Goal: Transaction & Acquisition: Purchase product/service

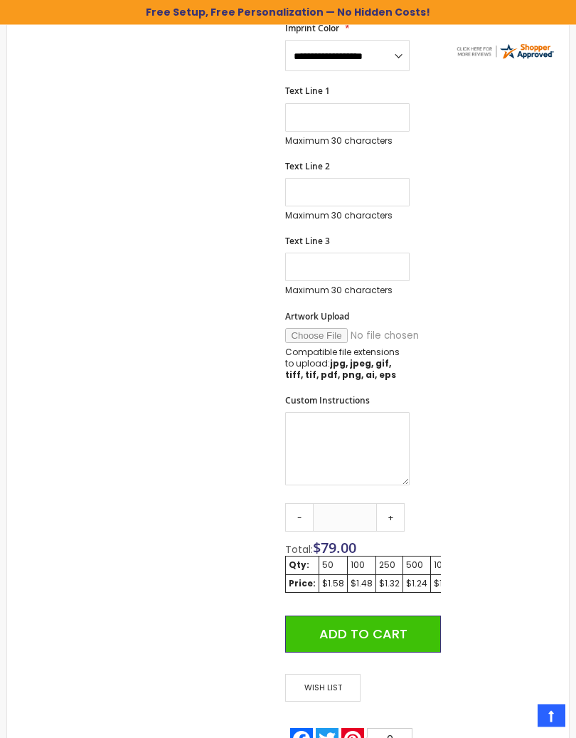
scroll to position [524, 0]
click at [398, 509] on link "+" at bounding box center [390, 517] width 28 height 28
click at [397, 509] on link "+" at bounding box center [390, 517] width 28 height 28
click at [399, 515] on link "+" at bounding box center [390, 517] width 28 height 28
click at [399, 514] on link "+" at bounding box center [390, 517] width 28 height 28
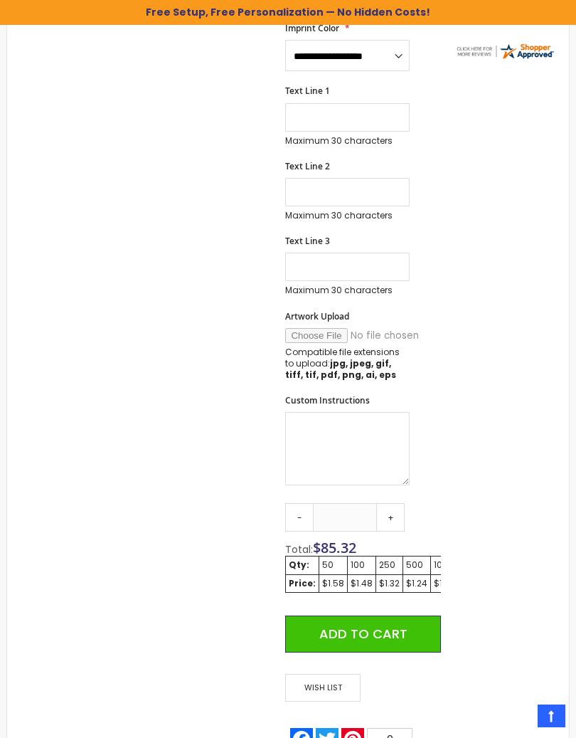
click at [399, 514] on link "+" at bounding box center [390, 517] width 28 height 28
click at [401, 511] on link "+" at bounding box center [390, 517] width 28 height 28
click at [401, 510] on link "+" at bounding box center [390, 517] width 28 height 28
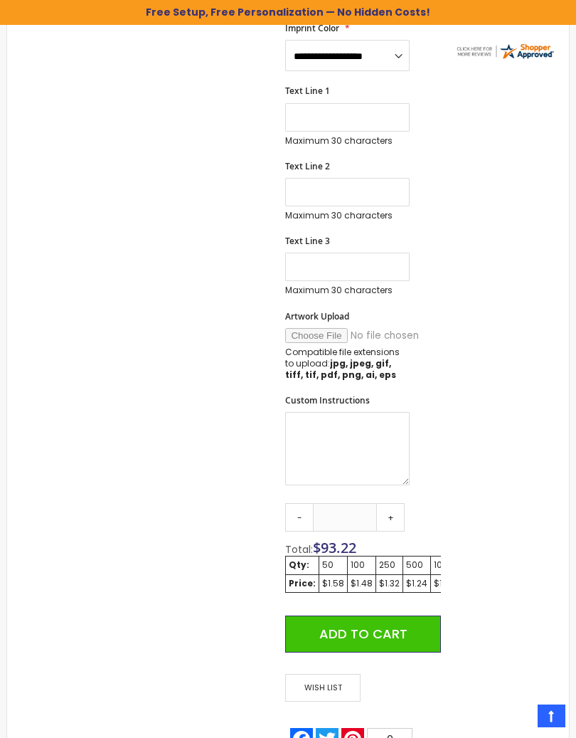
click at [403, 511] on link "+" at bounding box center [390, 517] width 28 height 28
click at [401, 516] on link "+" at bounding box center [390, 517] width 28 height 28
click at [400, 514] on link "+" at bounding box center [390, 517] width 28 height 28
click at [400, 518] on link "+" at bounding box center [390, 517] width 28 height 28
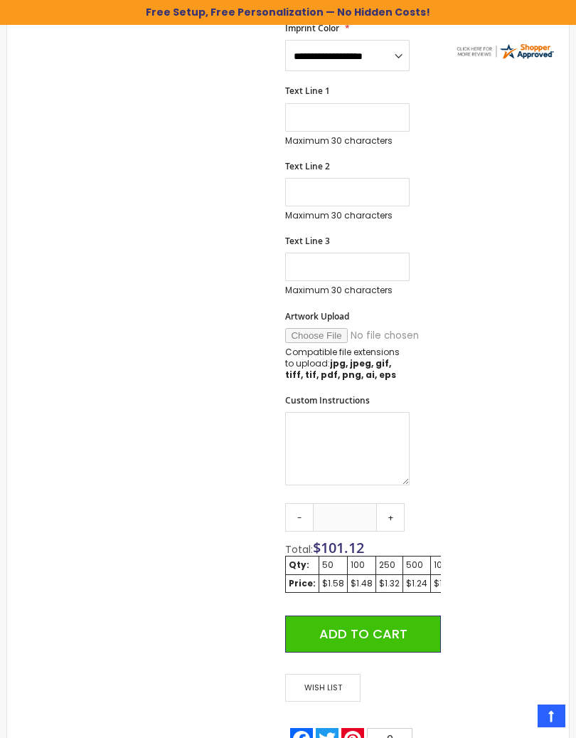
click at [400, 514] on link "+" at bounding box center [390, 517] width 28 height 28
click at [398, 515] on link "+" at bounding box center [390, 517] width 28 height 28
click at [399, 511] on link "+" at bounding box center [390, 517] width 28 height 28
click at [398, 513] on link "+" at bounding box center [390, 517] width 28 height 28
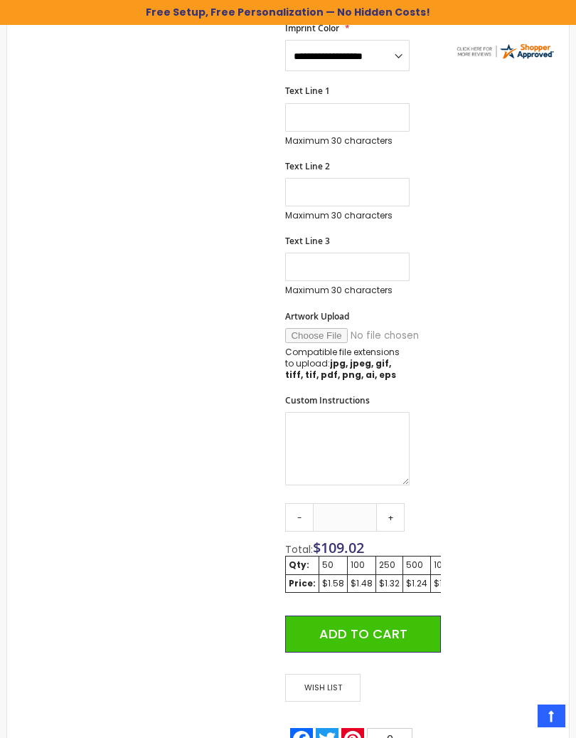
click at [400, 513] on link "+" at bounding box center [390, 517] width 28 height 28
click at [397, 514] on link "+" at bounding box center [390, 517] width 28 height 28
click at [397, 513] on link "+" at bounding box center [390, 517] width 28 height 28
click at [396, 517] on link "+" at bounding box center [390, 517] width 28 height 28
click at [395, 519] on link "+" at bounding box center [390, 517] width 28 height 28
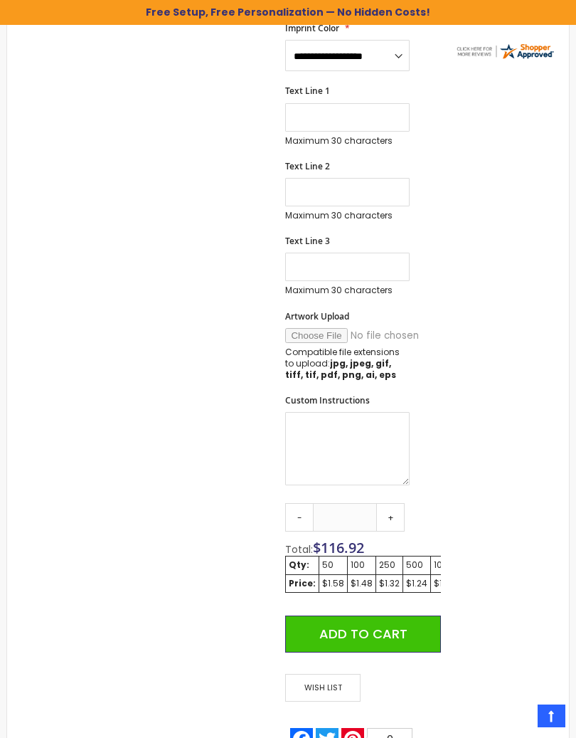
click at [393, 521] on link "+" at bounding box center [390, 517] width 28 height 28
click at [393, 520] on link "+" at bounding box center [390, 517] width 28 height 28
click at [391, 521] on link "+" at bounding box center [390, 517] width 28 height 28
click at [394, 514] on link "+" at bounding box center [390, 517] width 28 height 28
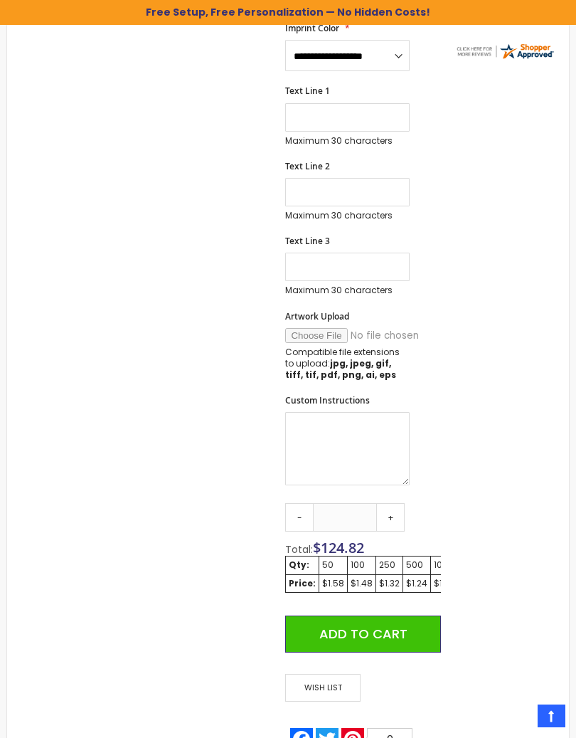
click at [396, 510] on link "+" at bounding box center [390, 517] width 28 height 28
click at [396, 509] on link "+" at bounding box center [390, 517] width 28 height 28
click at [395, 509] on link "+" at bounding box center [390, 517] width 28 height 28
click at [397, 511] on link "+" at bounding box center [390, 517] width 28 height 28
click at [398, 508] on link "+" at bounding box center [390, 517] width 28 height 28
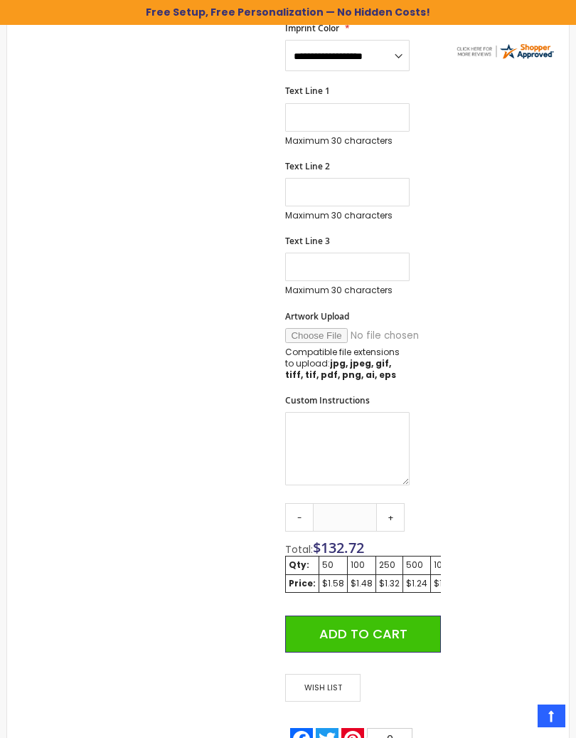
click at [400, 508] on link "+" at bounding box center [390, 517] width 28 height 28
click at [399, 509] on link "+" at bounding box center [390, 517] width 28 height 28
click at [400, 509] on link "+" at bounding box center [390, 517] width 28 height 28
click at [400, 508] on link "+" at bounding box center [390, 517] width 28 height 28
click at [399, 506] on link "+" at bounding box center [390, 517] width 28 height 28
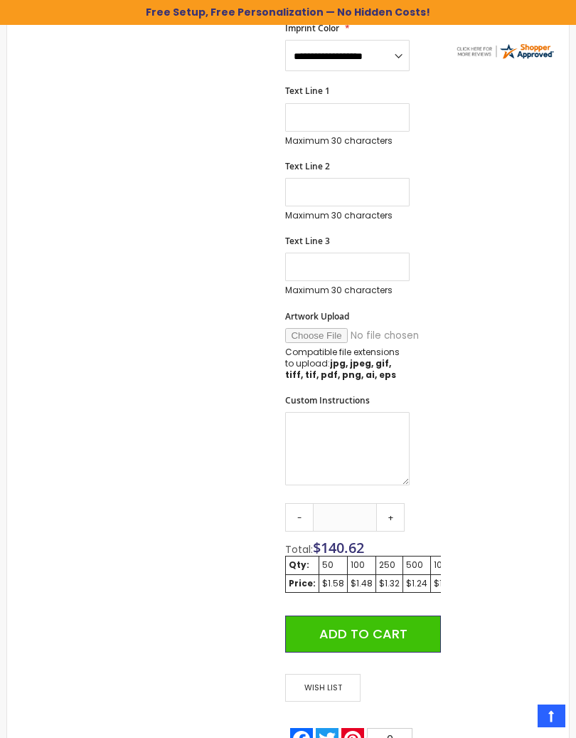
click at [400, 510] on link "+" at bounding box center [390, 517] width 28 height 28
click at [400, 507] on link "+" at bounding box center [390, 517] width 28 height 28
click at [399, 509] on link "+" at bounding box center [390, 517] width 28 height 28
click at [395, 517] on link "+" at bounding box center [390, 517] width 28 height 28
click at [395, 516] on link "+" at bounding box center [390, 517] width 28 height 28
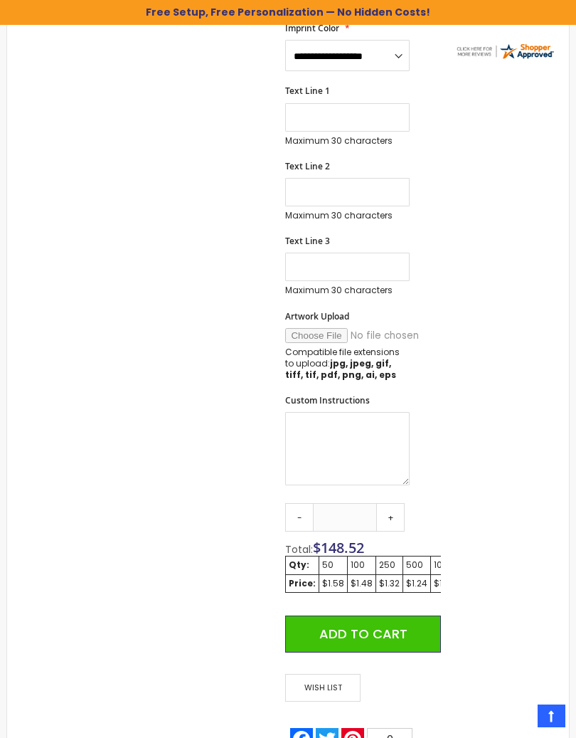
click at [402, 512] on link "+" at bounding box center [390, 517] width 28 height 28
click at [401, 516] on link "+" at bounding box center [390, 517] width 28 height 28
click at [402, 516] on link "+" at bounding box center [390, 517] width 28 height 28
click at [403, 516] on link "+" at bounding box center [390, 517] width 28 height 28
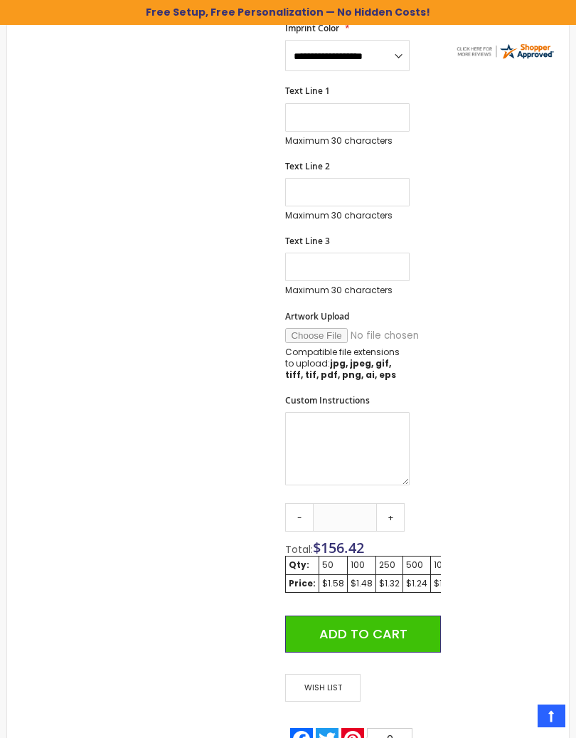
click at [403, 509] on link "+" at bounding box center [390, 517] width 28 height 28
type input "***"
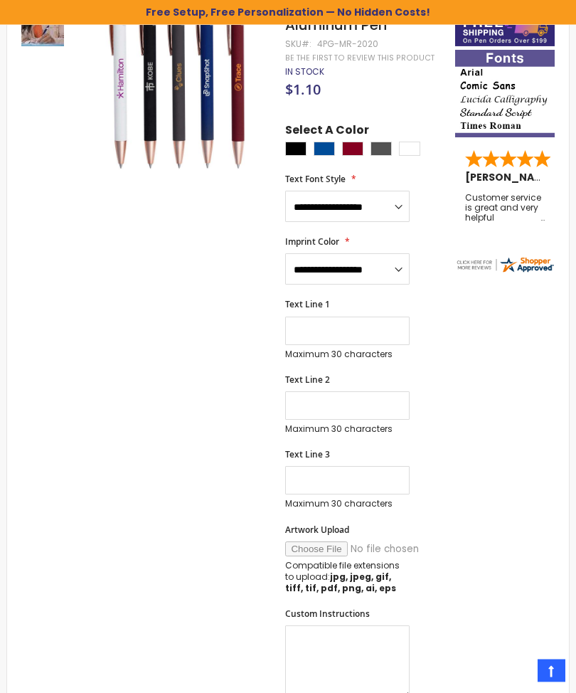
scroll to position [0, 0]
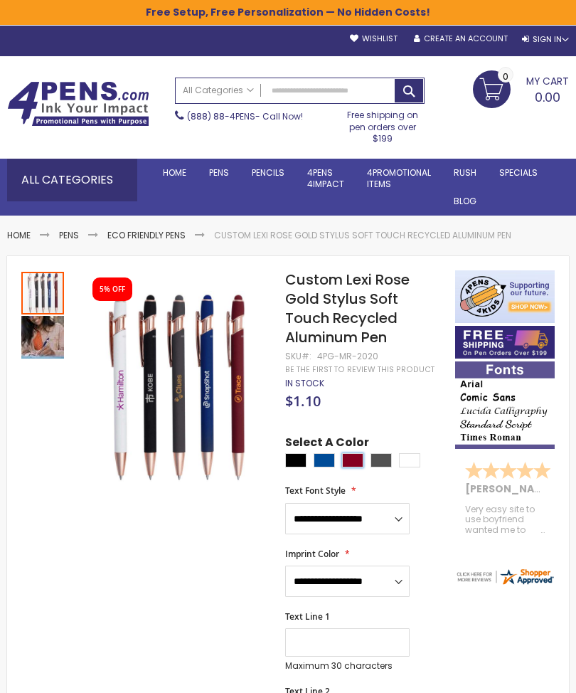
click at [351, 460] on div "Burgundy" at bounding box center [352, 460] width 21 height 14
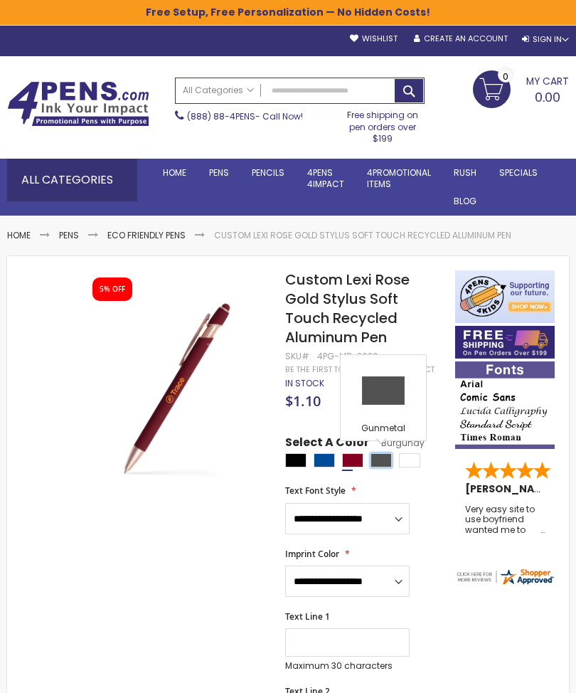
click at [388, 456] on div "Gunmetal" at bounding box center [381, 460] width 21 height 14
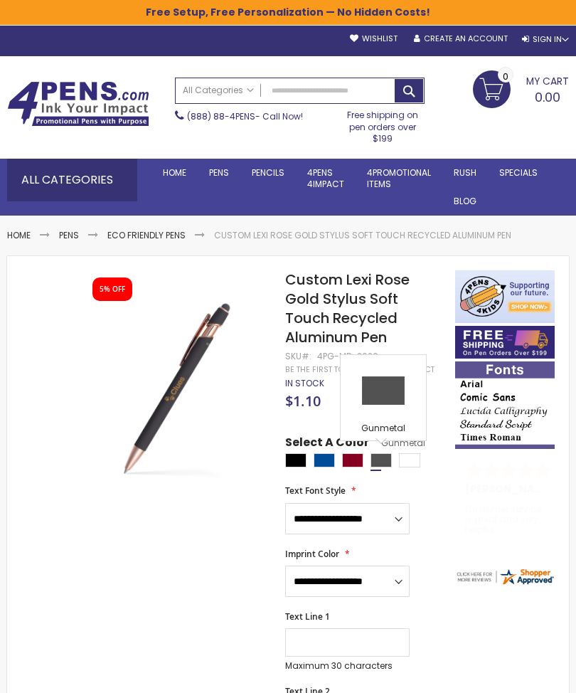
click at [309, 454] on div at bounding box center [366, 462] width 162 height 18
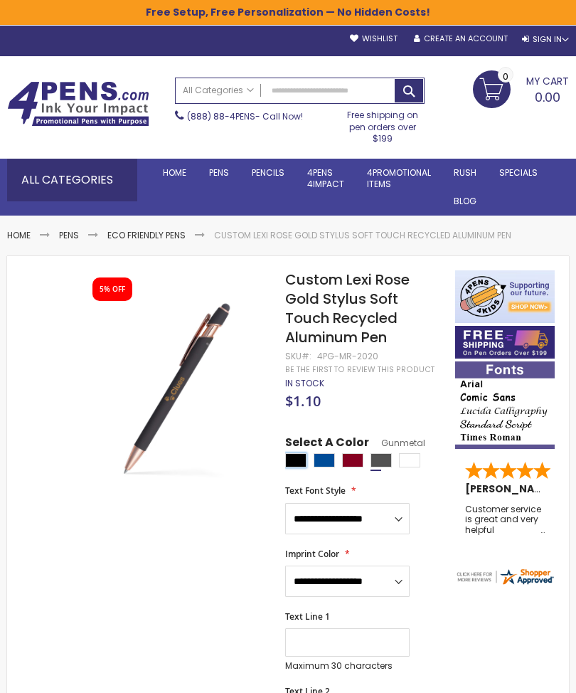
click at [307, 457] on div "Black" at bounding box center [295, 460] width 21 height 14
type input "****"
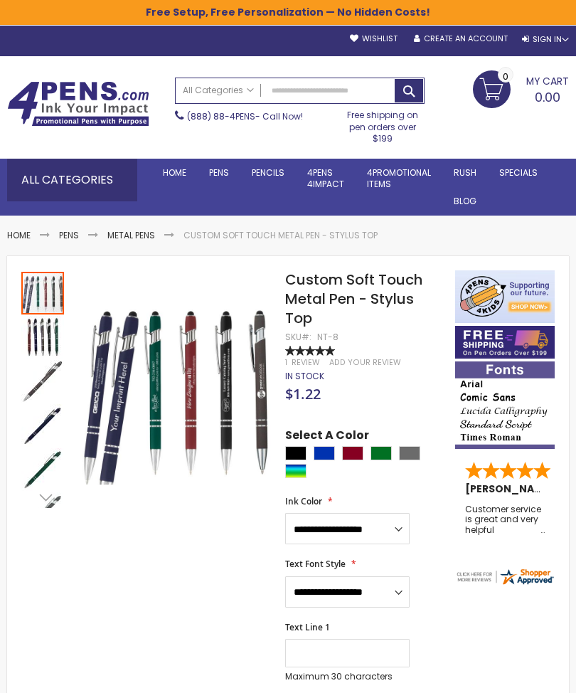
click at [126, 230] on link "Metal Pens" at bounding box center [131, 235] width 48 height 12
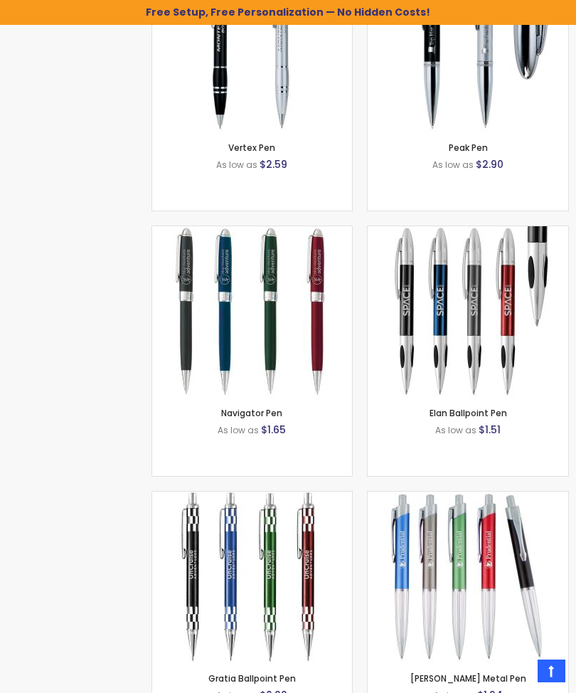
scroll to position [5813, 0]
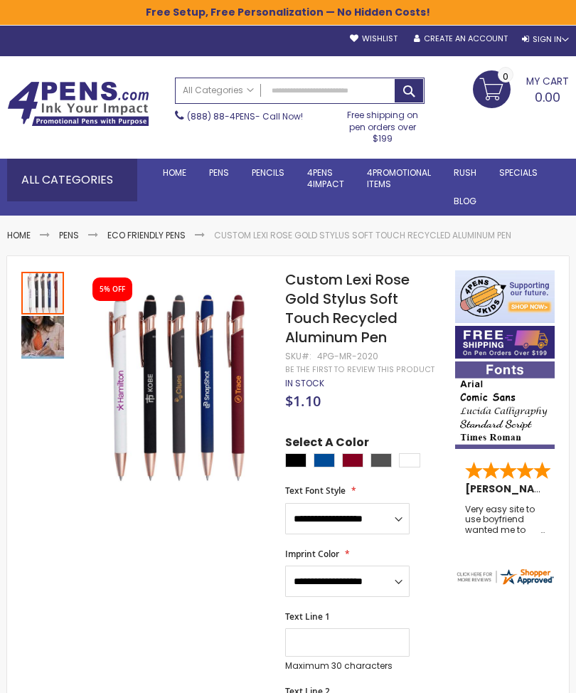
click at [248, 79] on link "All Categories" at bounding box center [218, 89] width 85 height 23
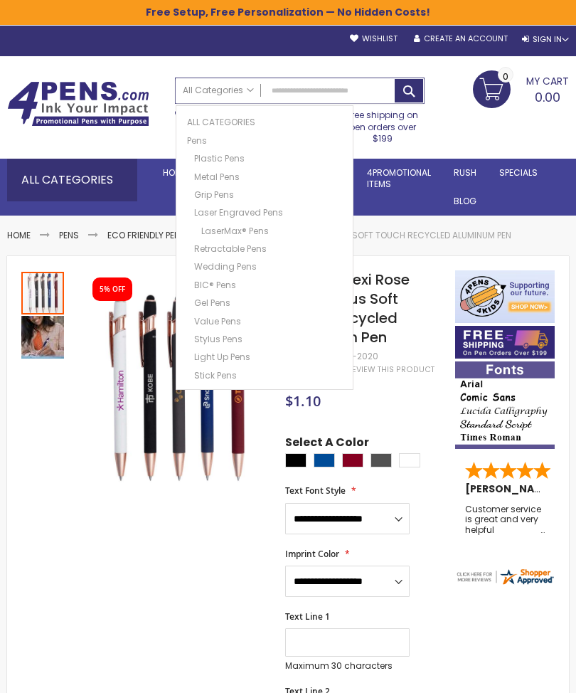
click at [413, 84] on input "Search" at bounding box center [300, 90] width 248 height 25
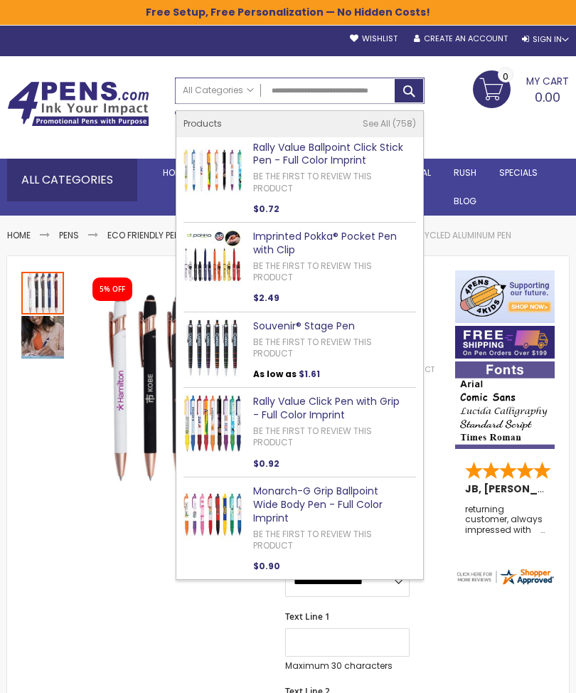
type input "**********"
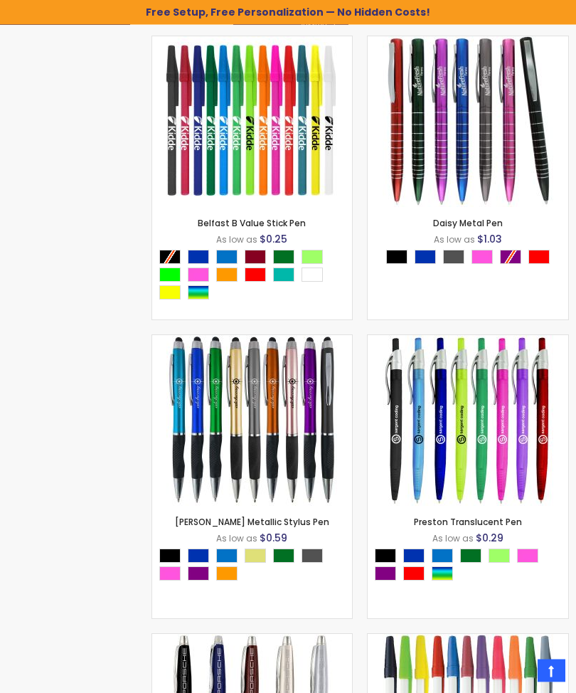
scroll to position [4052, 0]
